Goal: Task Accomplishment & Management: Complete application form

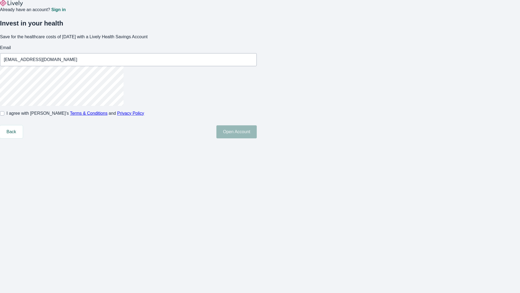
click at [4, 115] on input "I agree with Lively’s Terms & Conditions and Privacy Policy" at bounding box center [2, 113] width 4 height 4
checkbox input "true"
click at [257, 138] on button "Open Account" at bounding box center [236, 131] width 40 height 13
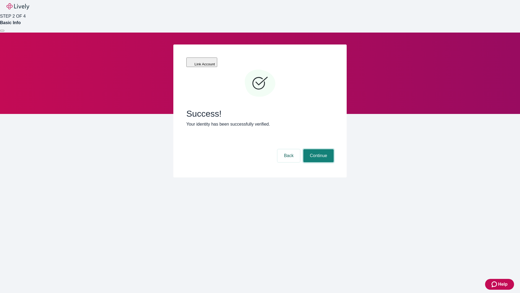
click at [318, 149] on button "Continue" at bounding box center [318, 155] width 30 height 13
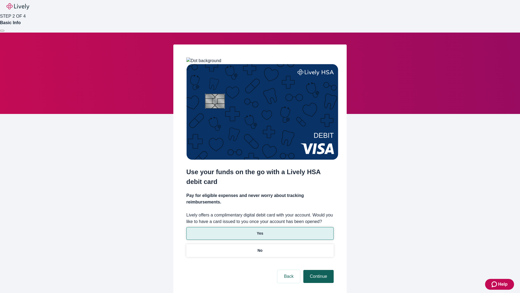
click at [260, 230] on p "Yes" at bounding box center [260, 233] width 7 height 6
click at [318, 270] on button "Continue" at bounding box center [318, 276] width 30 height 13
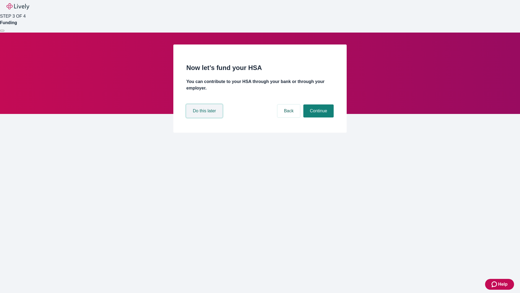
click at [205, 117] on button "Do this later" at bounding box center [204, 110] width 36 height 13
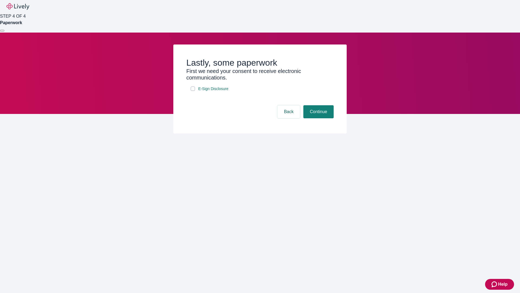
click at [193, 91] on input "E-Sign Disclosure" at bounding box center [193, 88] width 4 height 4
checkbox input "true"
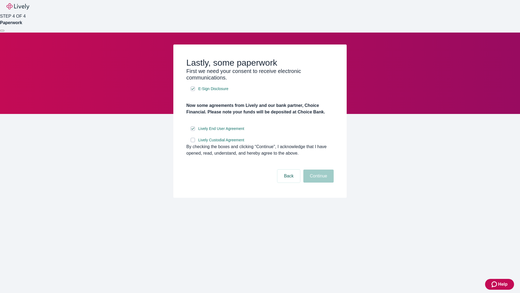
click at [193, 142] on input "Lively Custodial Agreement" at bounding box center [193, 140] width 4 height 4
checkbox input "true"
click at [318, 182] on button "Continue" at bounding box center [318, 175] width 30 height 13
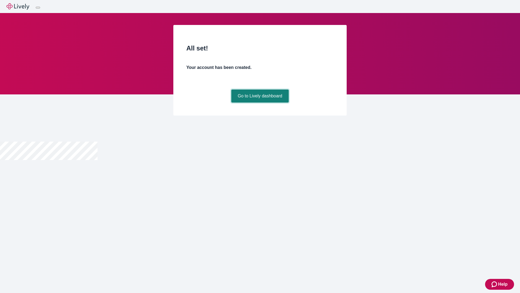
click at [260, 102] on link "Go to Lively dashboard" at bounding box center [260, 95] width 58 height 13
